Goal: Information Seeking & Learning: Learn about a topic

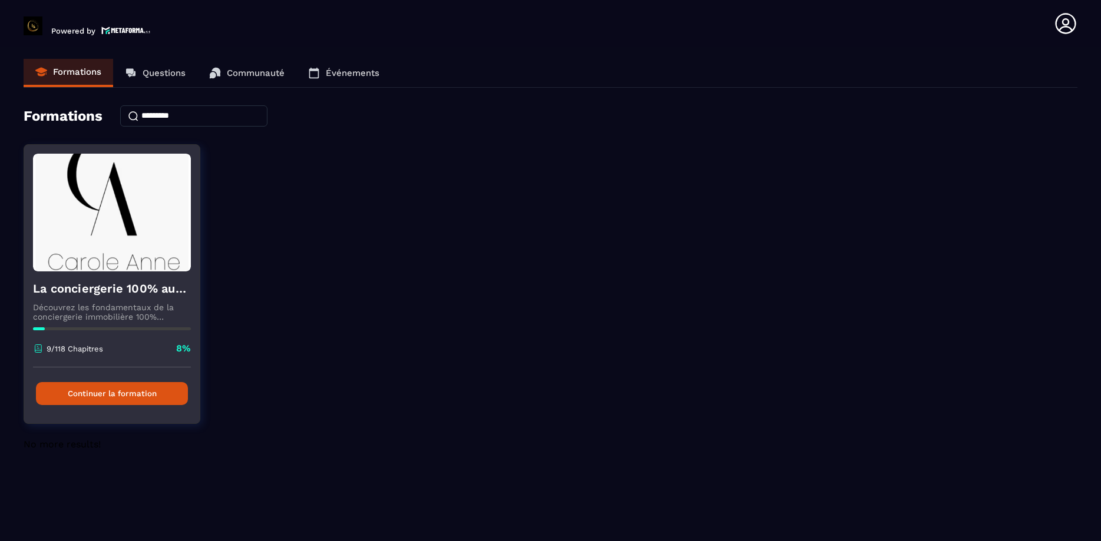
click at [153, 397] on button "Continuer la formation" at bounding box center [112, 393] width 152 height 23
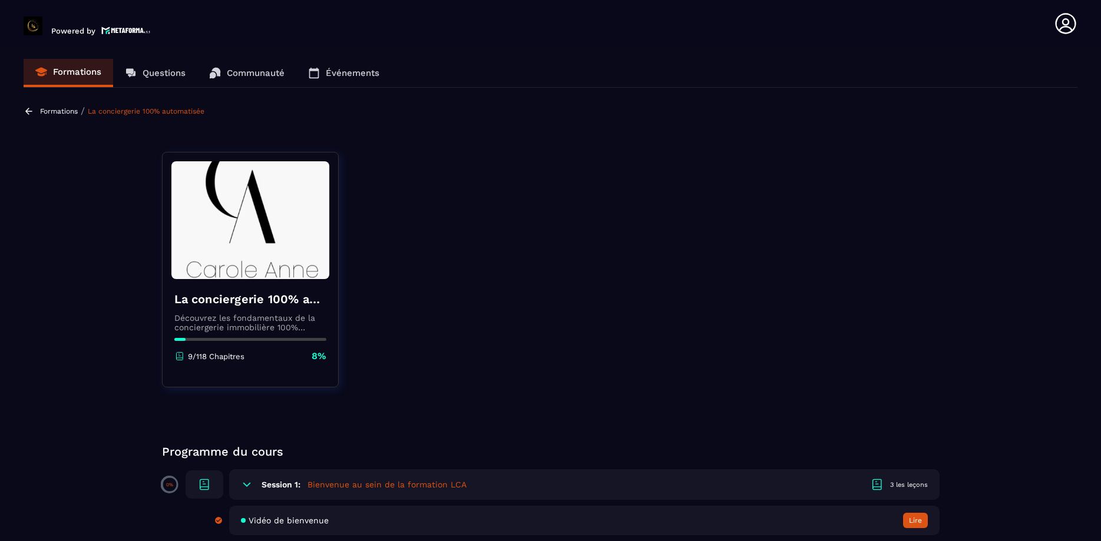
click at [251, 344] on div "La conciergerie 100% automatisée Découvrez les fondamentaux de la conciergerie …" at bounding box center [250, 326] width 175 height 95
drag, startPoint x: 253, startPoint y: 308, endPoint x: 262, endPoint y: 274, distance: 35.4
click at [254, 304] on div "La conciergerie 100% automatisée Découvrez les fondamentaux de la conciergerie …" at bounding box center [250, 326] width 175 height 95
click at [262, 273] on img at bounding box center [250, 220] width 158 height 118
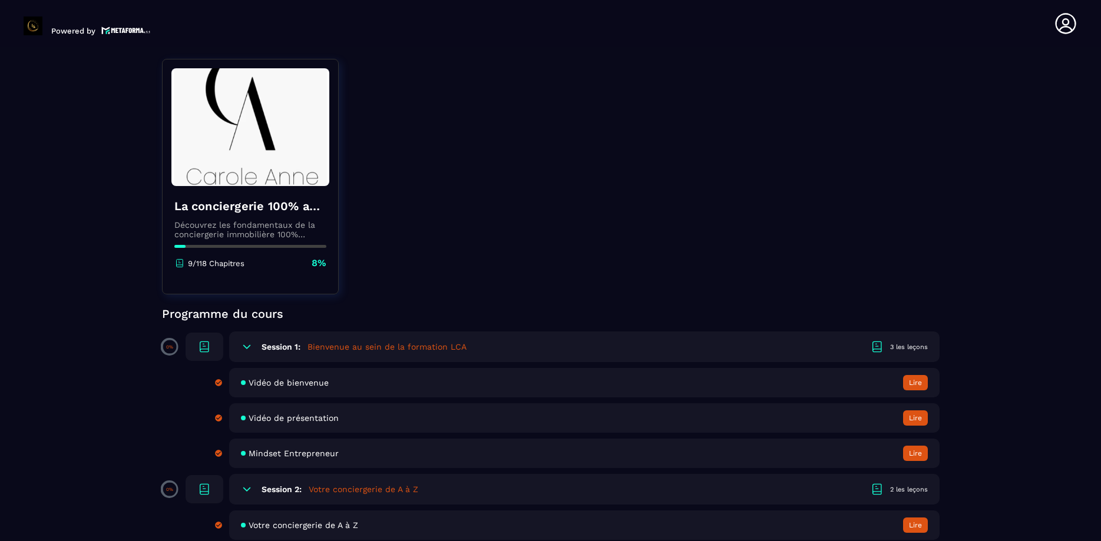
scroll to position [134, 0]
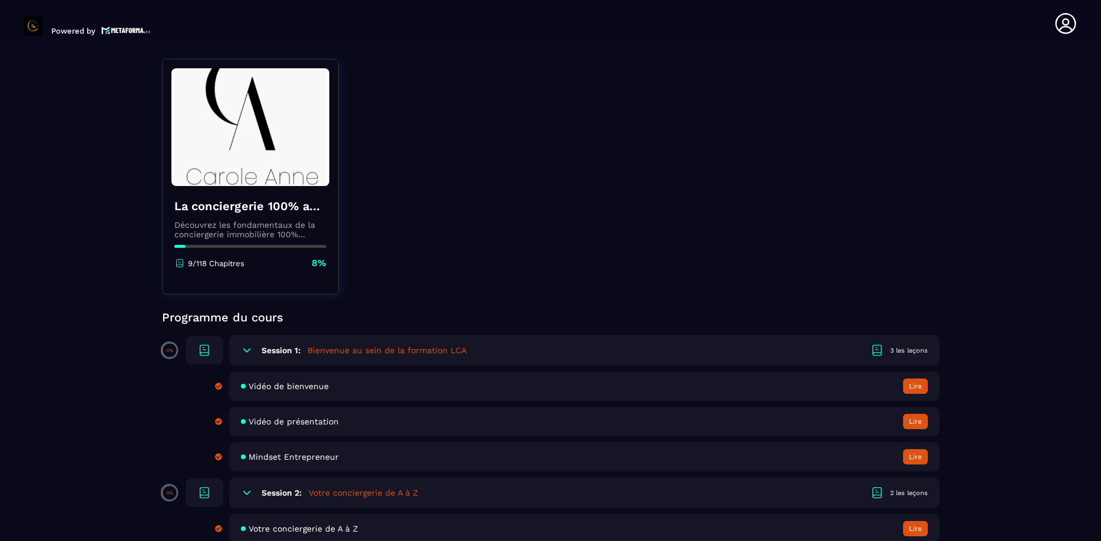
click at [346, 374] on div "Vidéo de bienvenue Lire" at bounding box center [584, 386] width 710 height 29
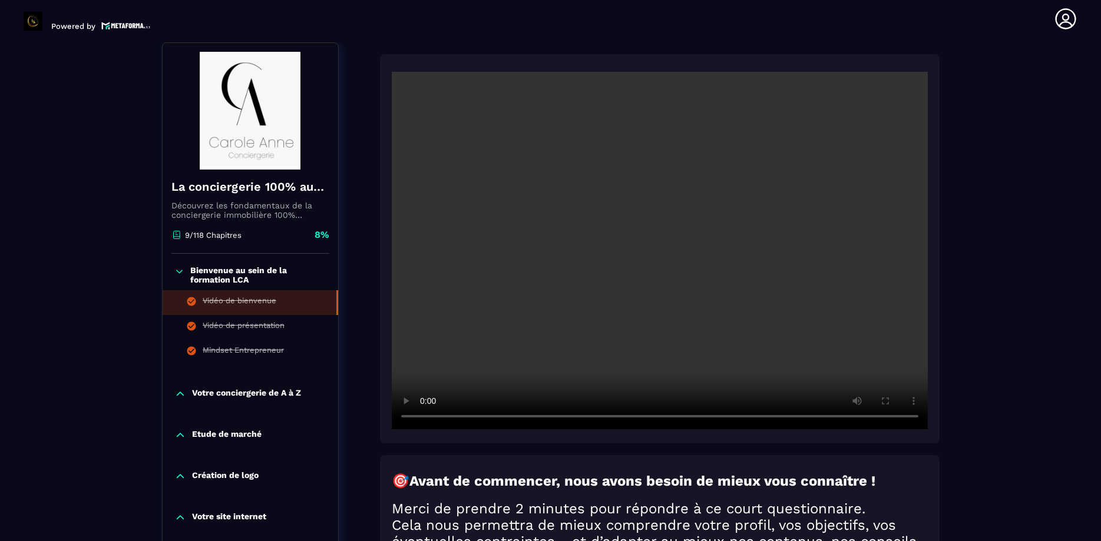
scroll to position [257, 0]
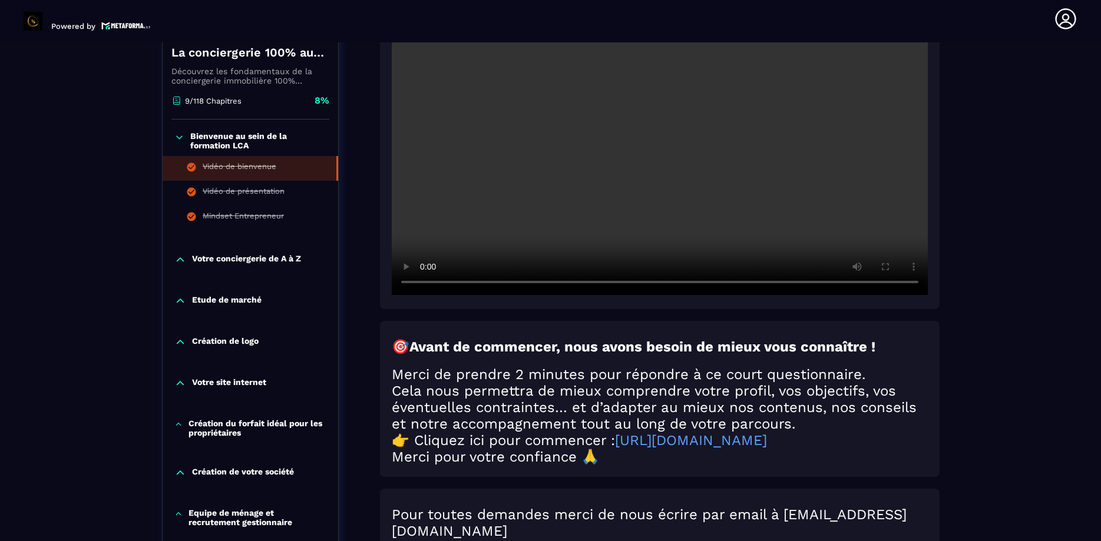
click at [182, 258] on icon at bounding box center [180, 260] width 12 height 12
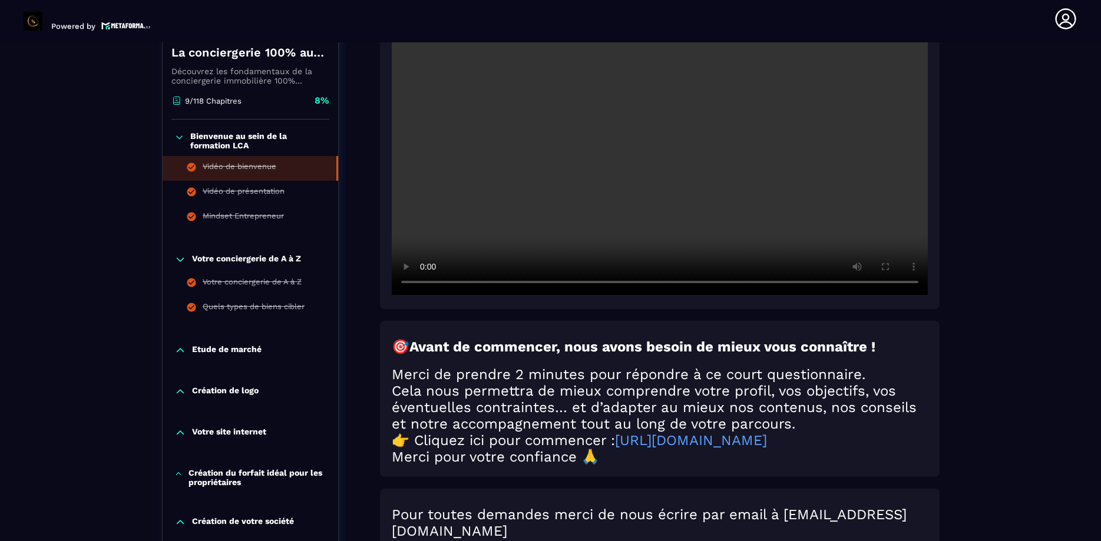
click at [181, 346] on icon at bounding box center [180, 350] width 12 height 12
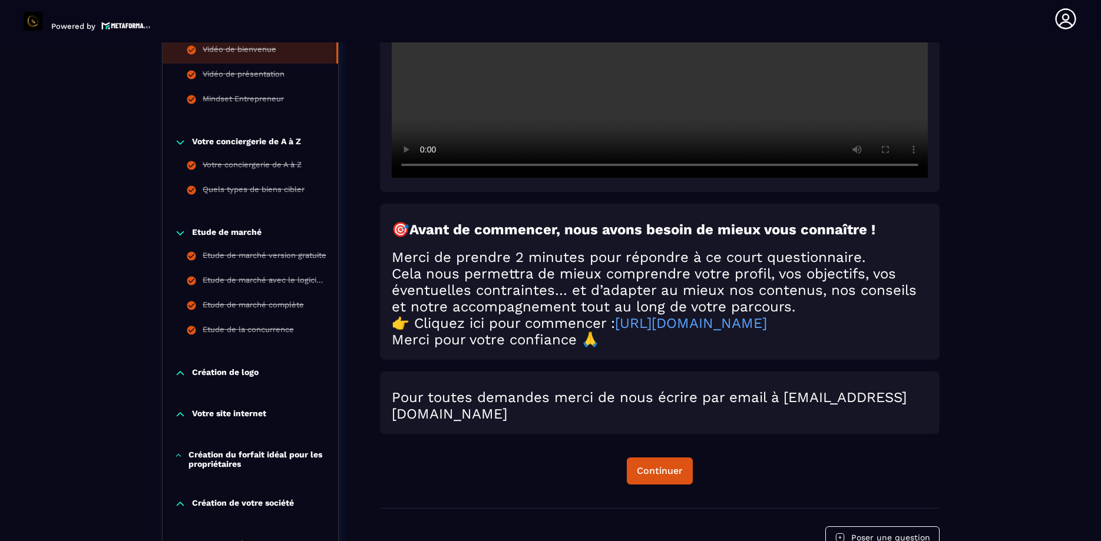
scroll to position [391, 0]
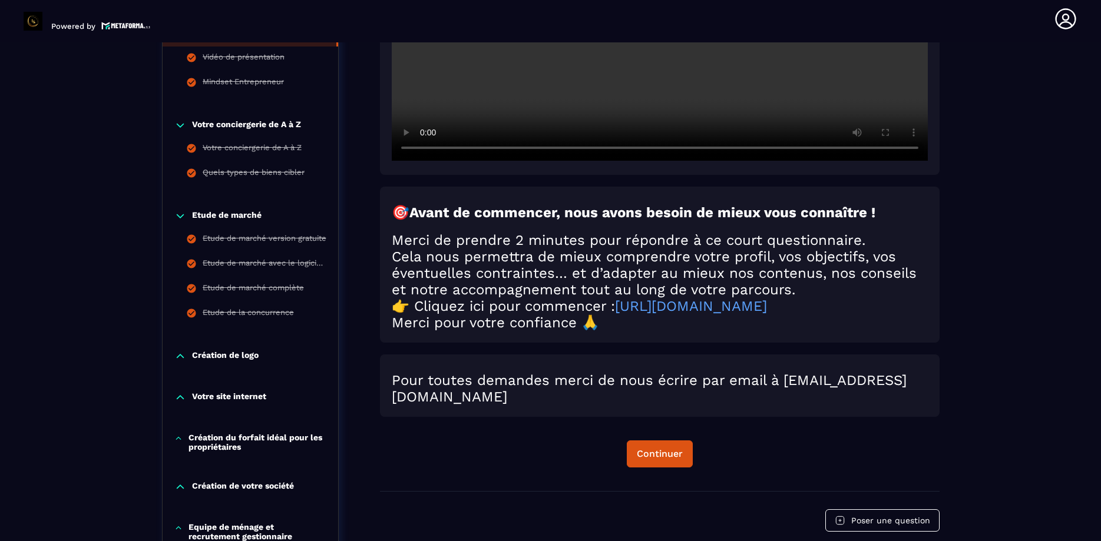
click at [182, 356] on icon at bounding box center [180, 357] width 7 height 4
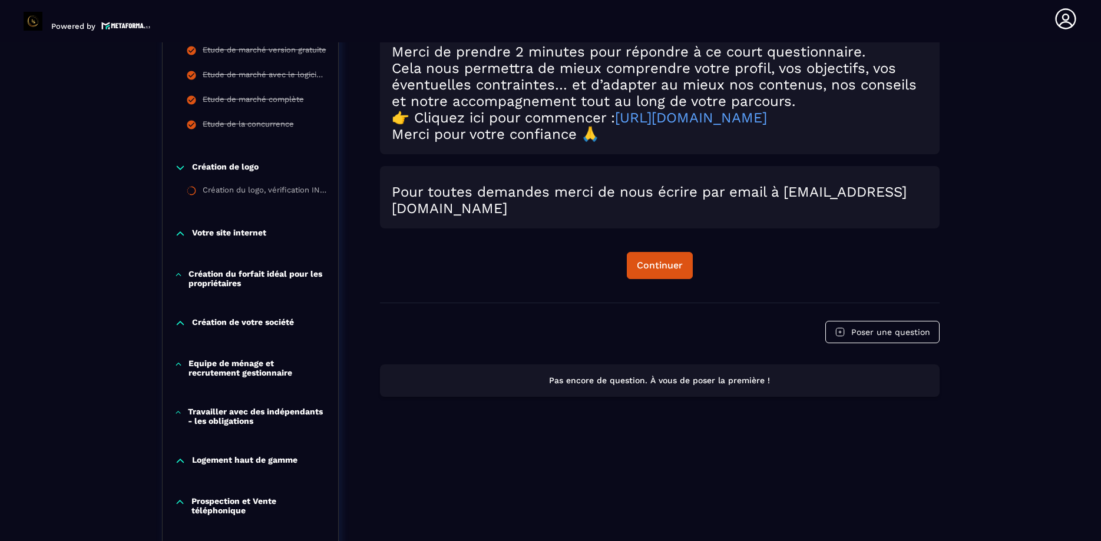
scroll to position [592, 0]
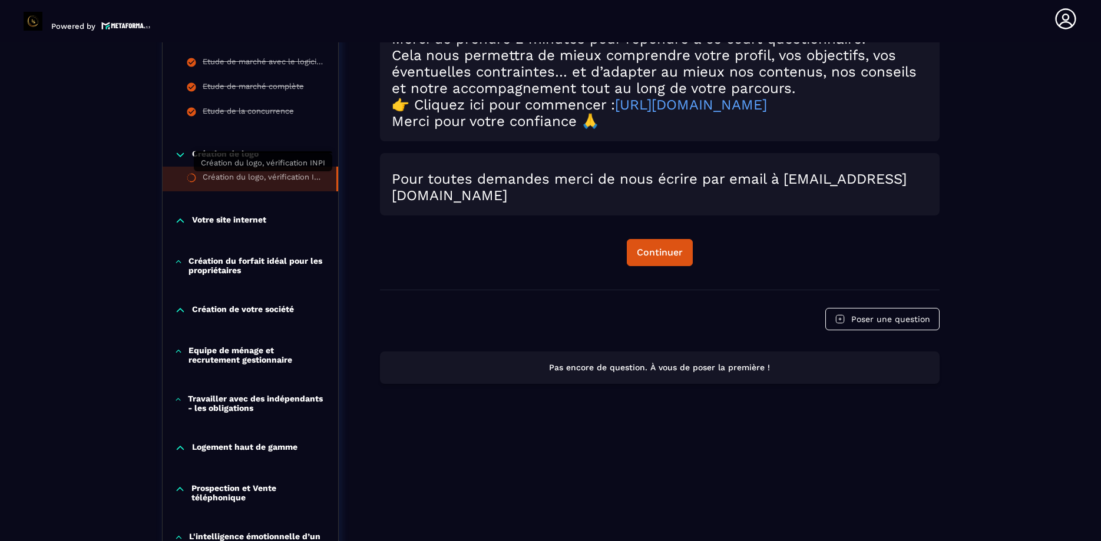
click at [230, 181] on div "Création du logo, vérification INPI" at bounding box center [264, 179] width 122 height 13
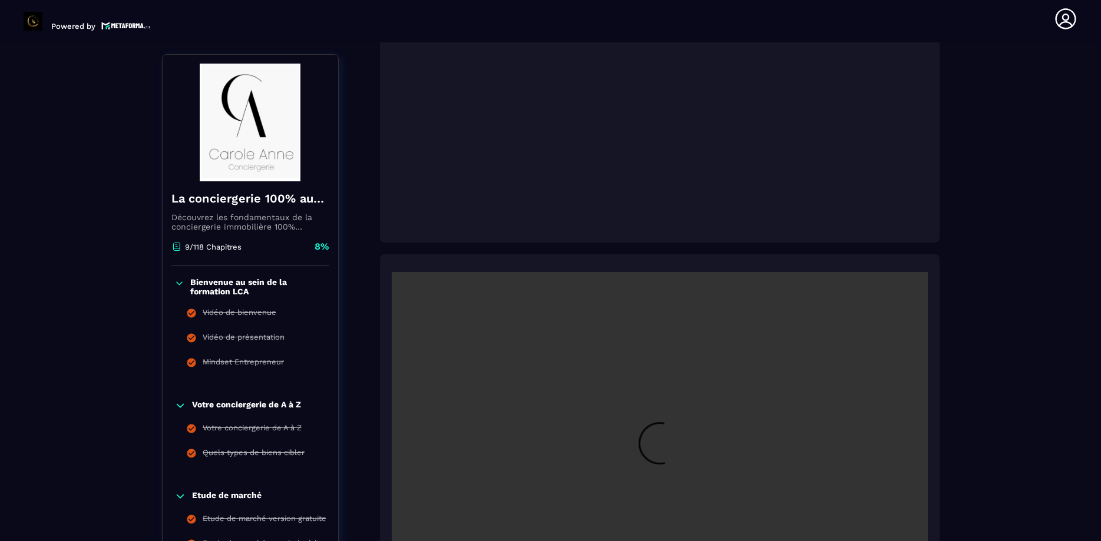
scroll to position [324, 0]
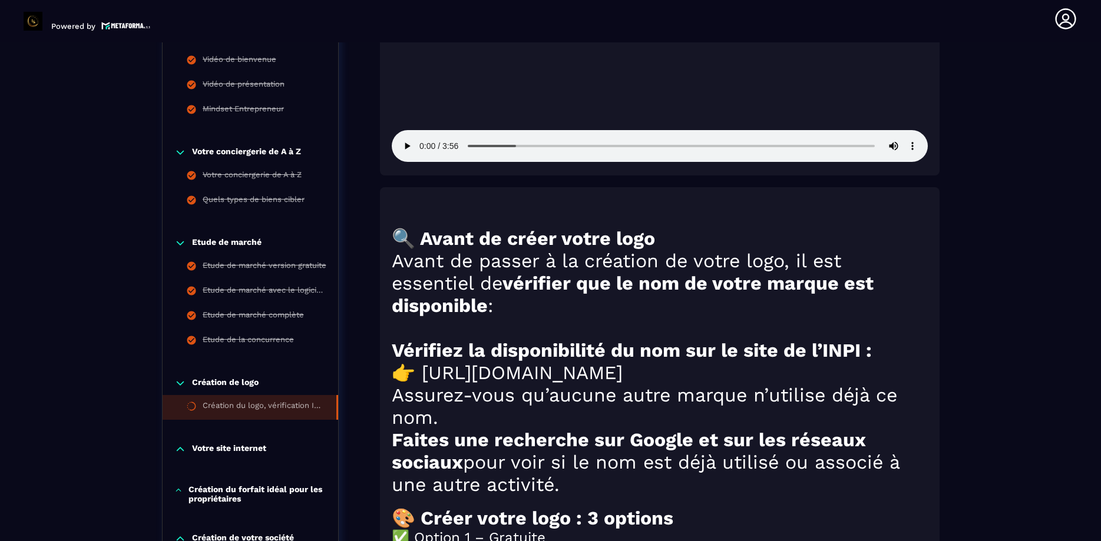
scroll to position [794, 0]
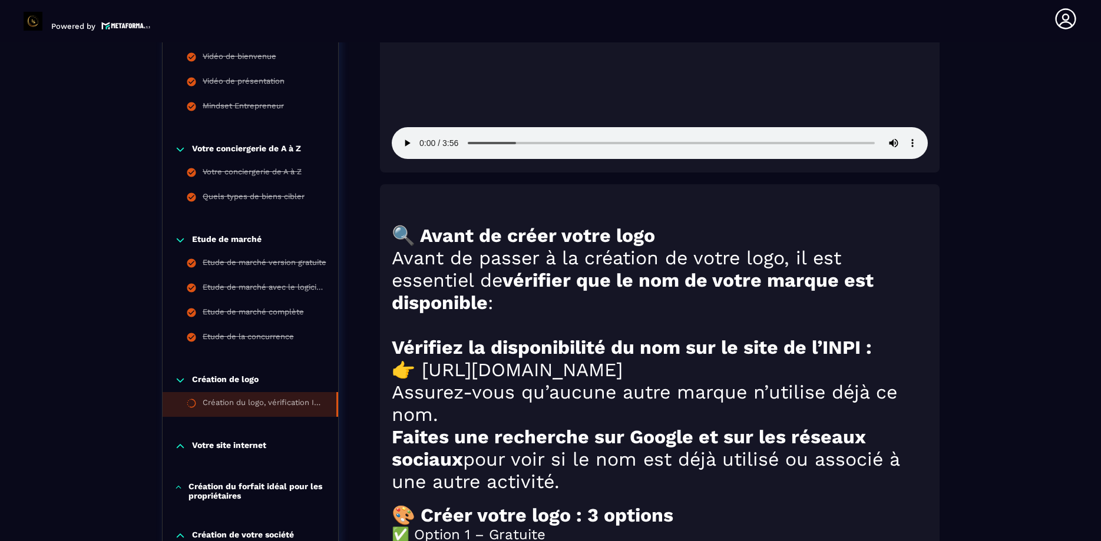
click at [520, 359] on h1 "👉 [URL][DOMAIN_NAME]" at bounding box center [660, 370] width 536 height 22
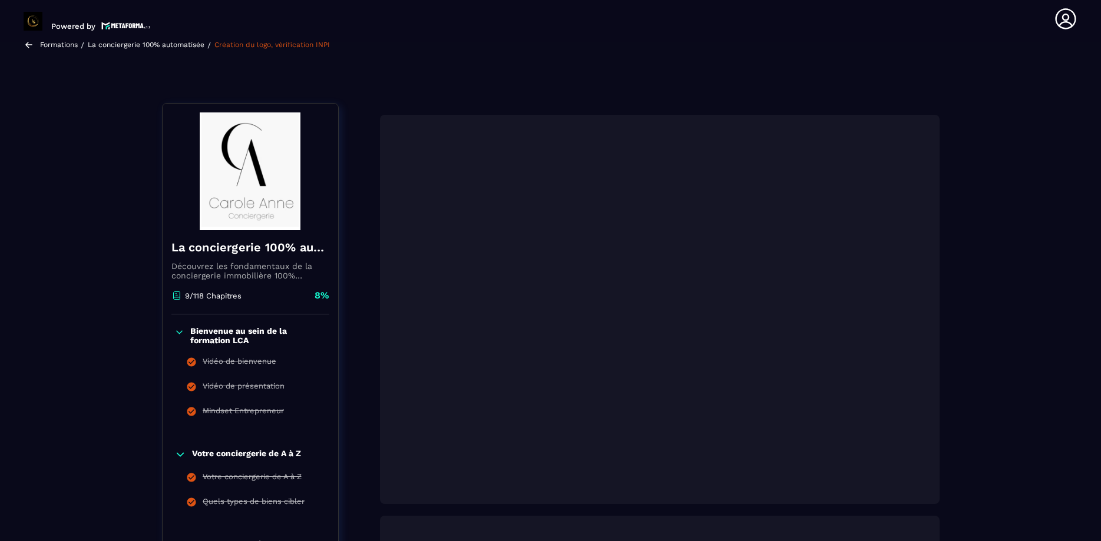
scroll to position [145, 0]
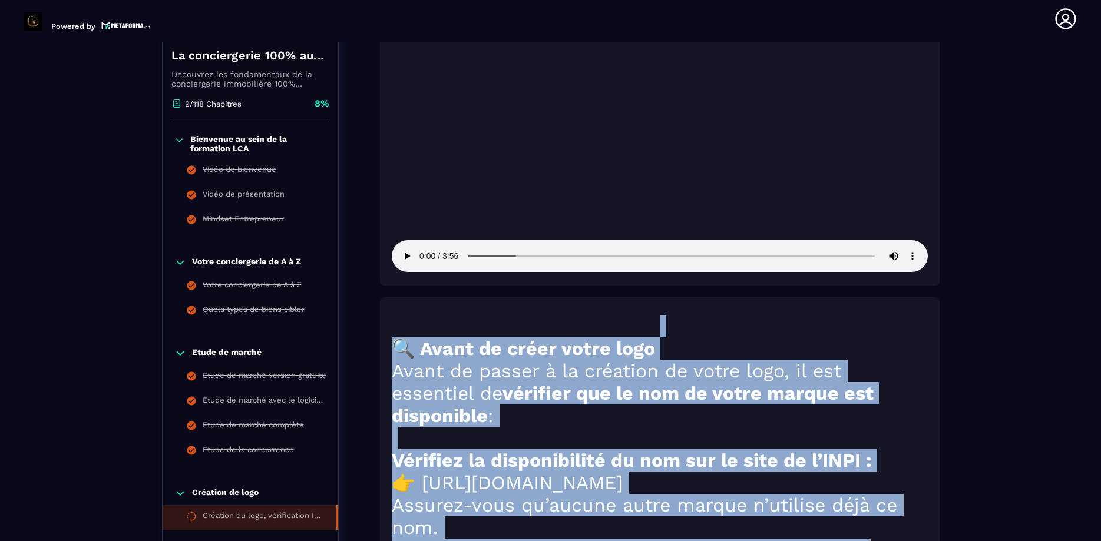
scroll to position [615, 0]
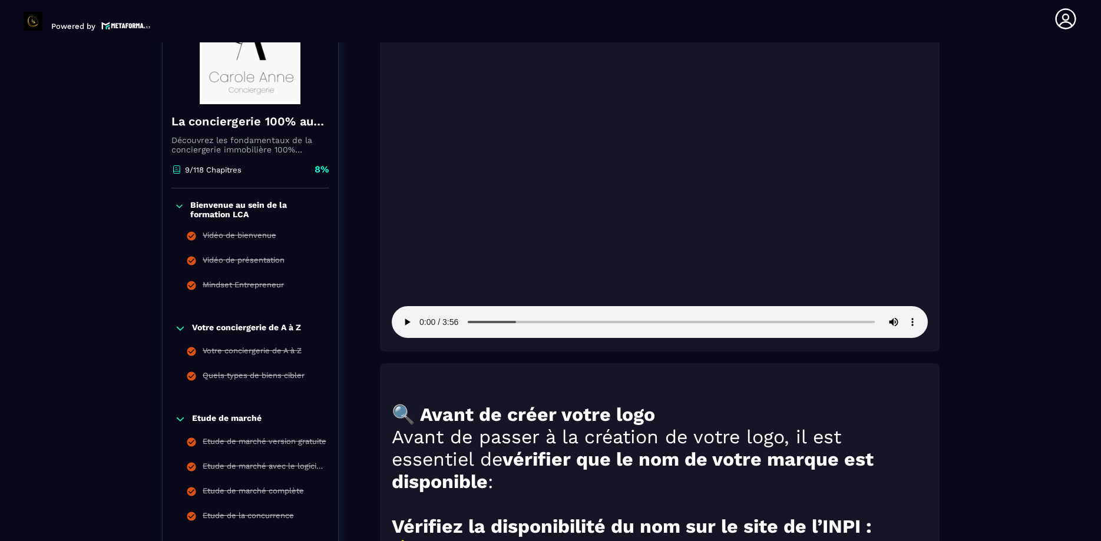
click at [1031, 223] on div "Formations / La conciergerie 100% automatisée / Création du logo, vérification …" at bounding box center [550, 540] width 1053 height 2108
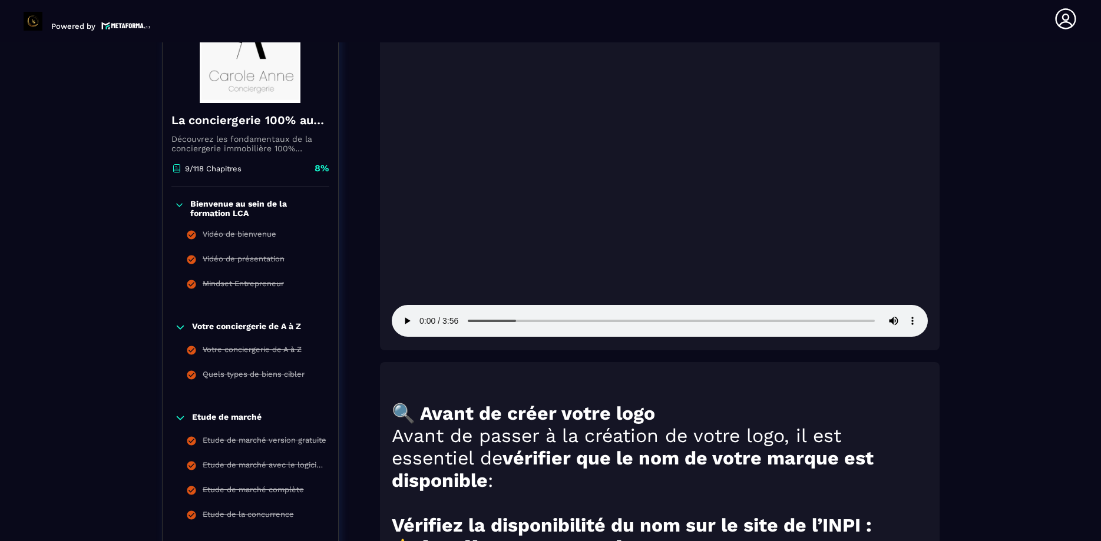
scroll to position [682, 0]
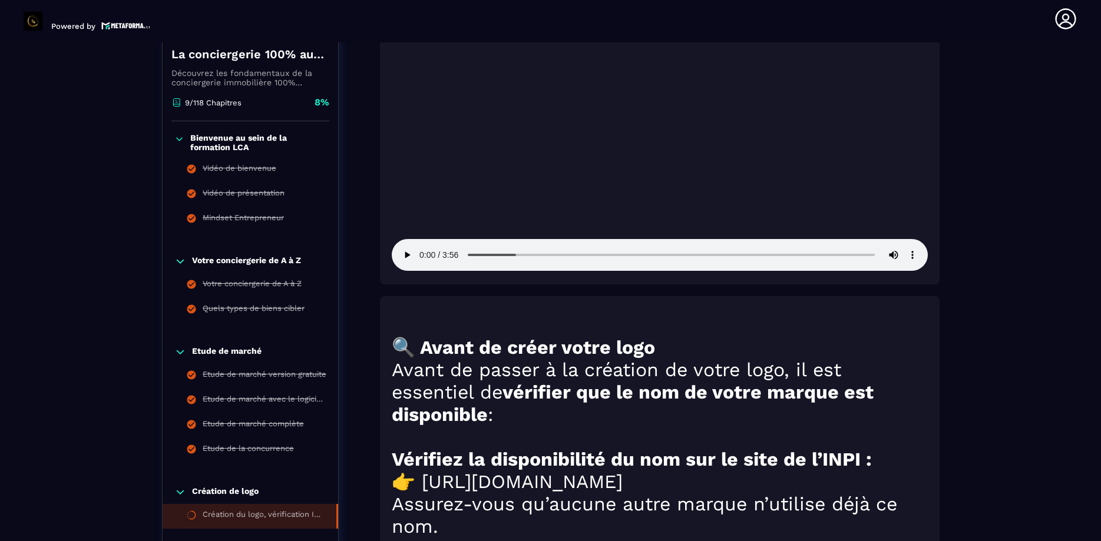
click at [493, 336] on strong "🔍 Avant de créer votre logo" at bounding box center [523, 347] width 263 height 22
click at [433, 336] on strong "🔍 Avant de créer votre logo" at bounding box center [523, 347] width 263 height 22
click at [456, 336] on strong "🔍 Avant de créer votre logo" at bounding box center [523, 347] width 263 height 22
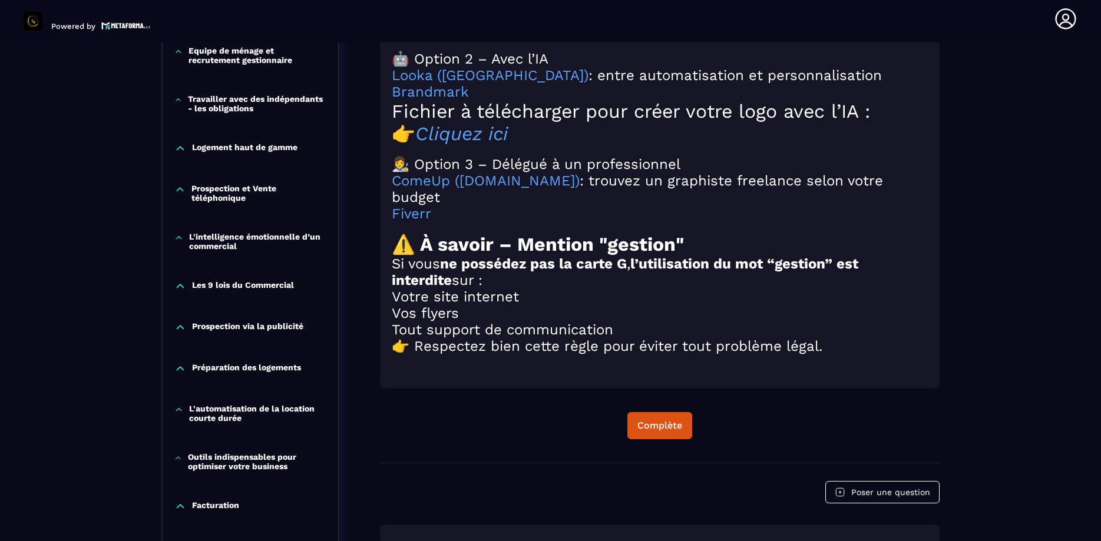
scroll to position [1417, 0]
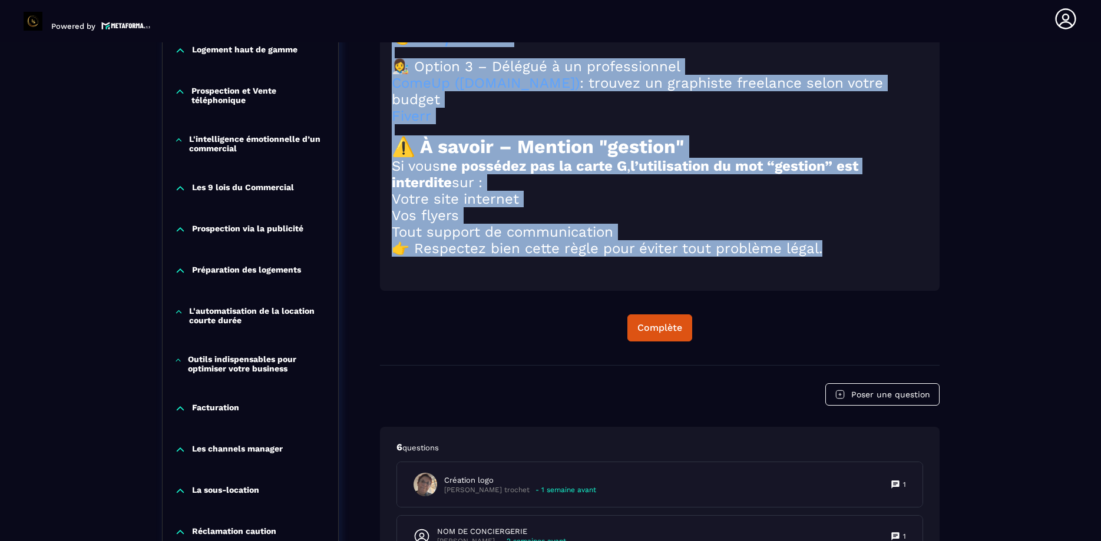
drag, startPoint x: 398, startPoint y: 322, endPoint x: 859, endPoint y: 198, distance: 477.4
copy div "🔍 Lorem ip dolor sitam cons Adipi el seddoe t in utlabore et dolor magn, al eni…"
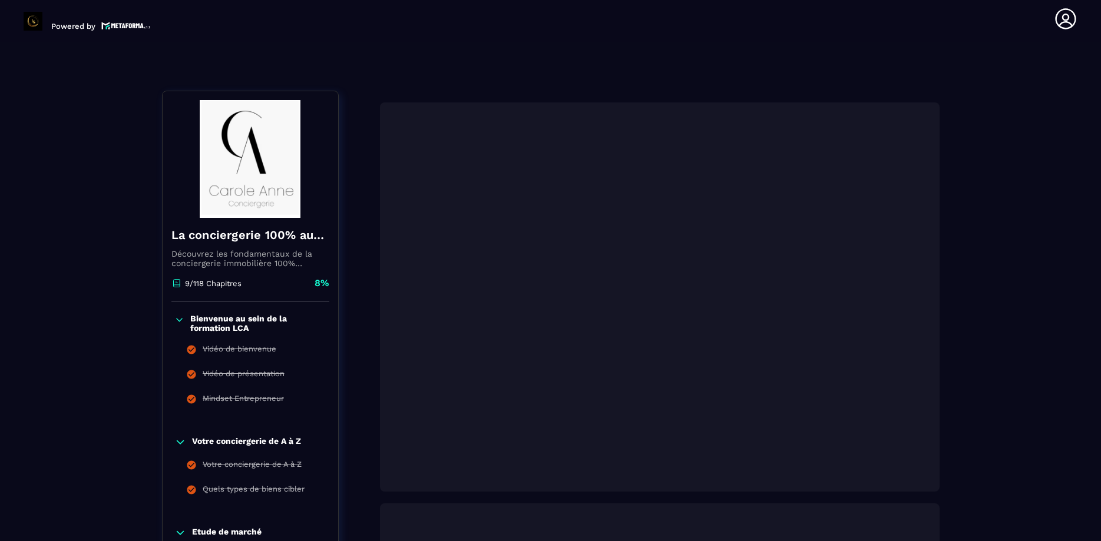
scroll to position [0, 0]
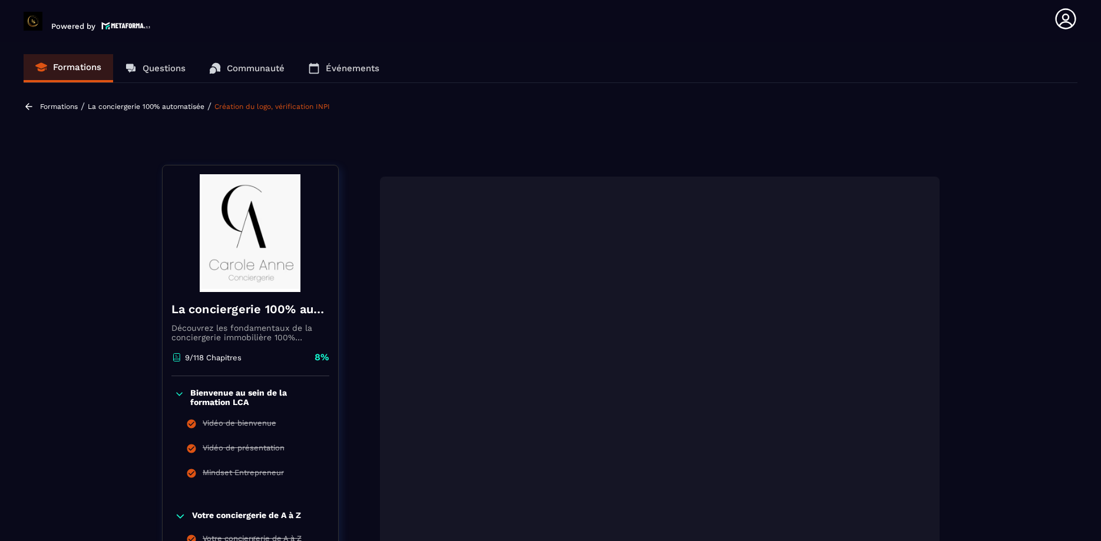
click at [656, 127] on div "Formations / La conciergerie 100% automatisée / Création du logo, vérification …" at bounding box center [550, 118] width 1053 height 35
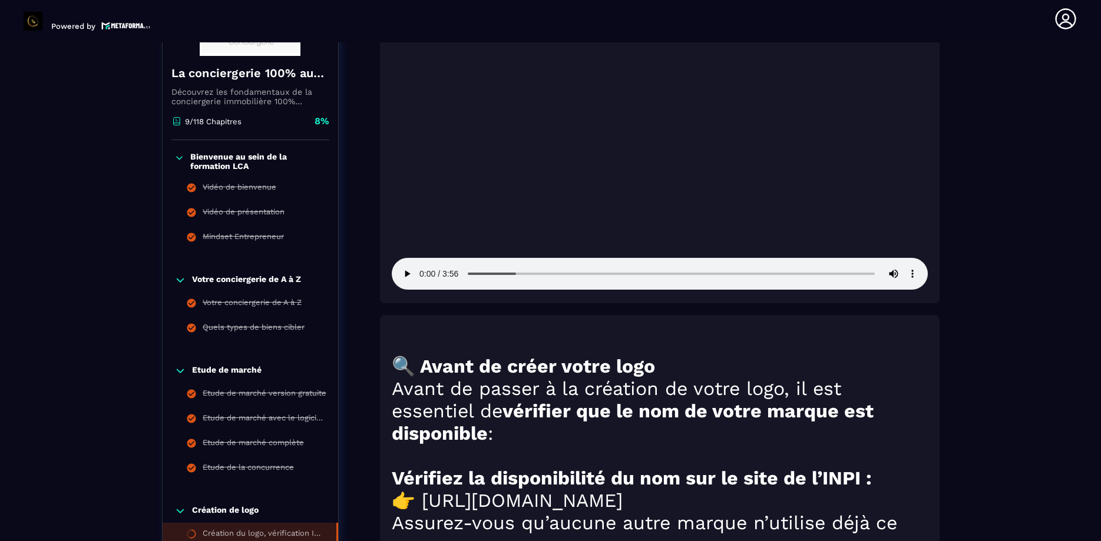
scroll to position [671, 0]
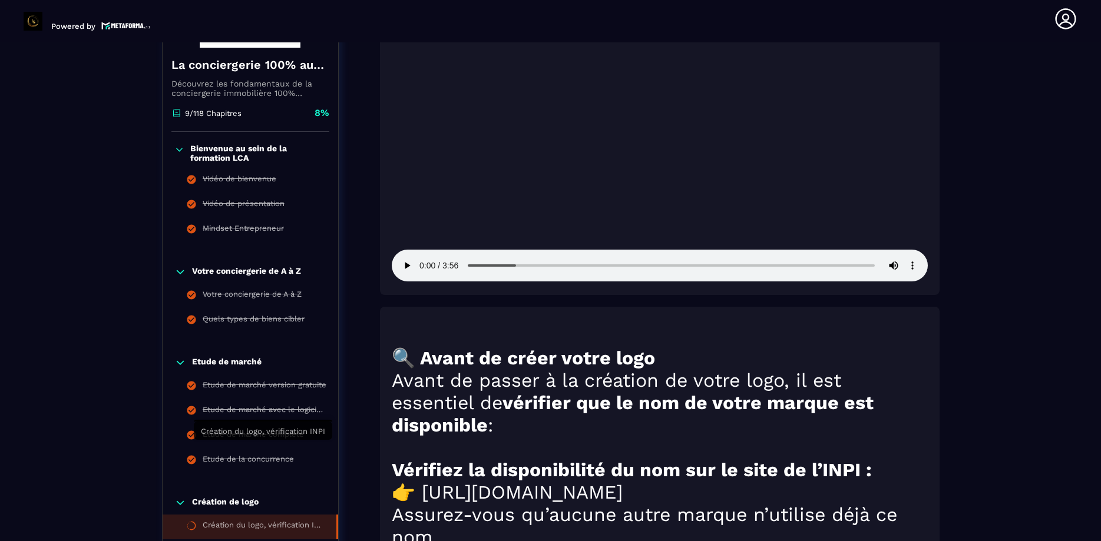
click at [244, 521] on div "Création du logo, vérification INPI" at bounding box center [264, 527] width 122 height 13
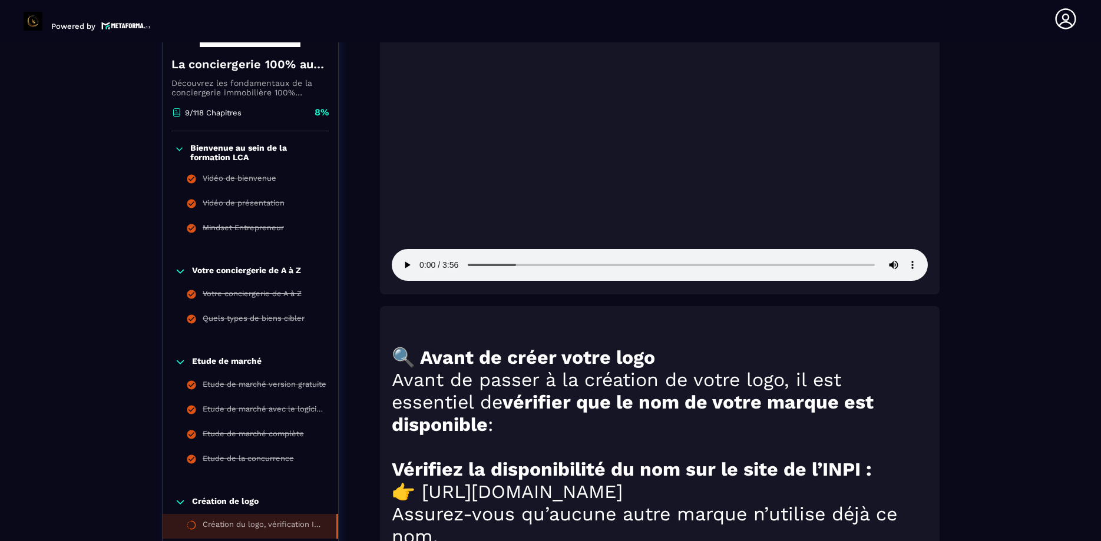
scroll to position [806, 0]
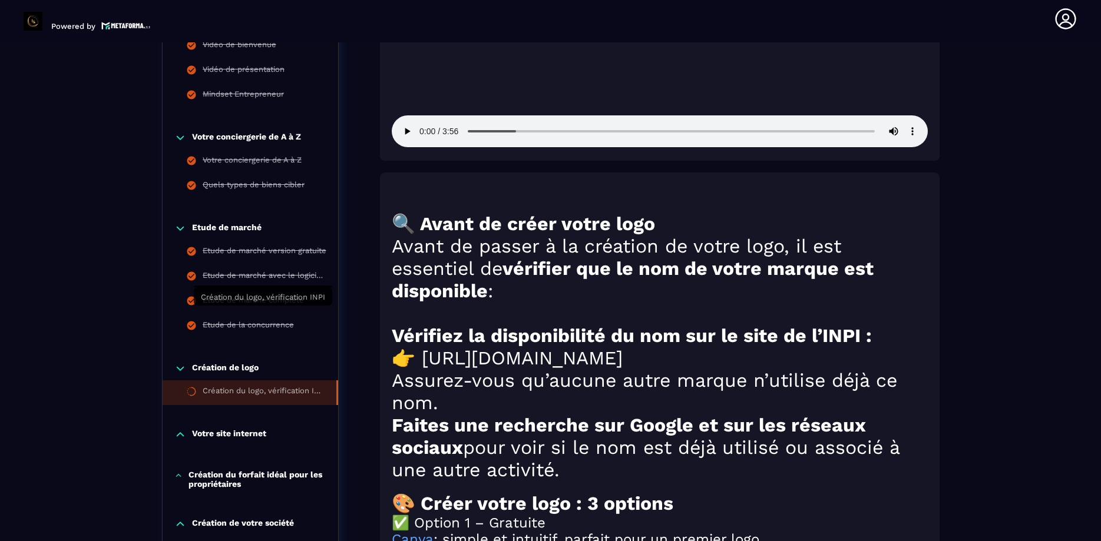
click at [228, 386] on div "Création du logo, vérification INPI" at bounding box center [264, 392] width 122 height 13
